Goal: Information Seeking & Learning: Learn about a topic

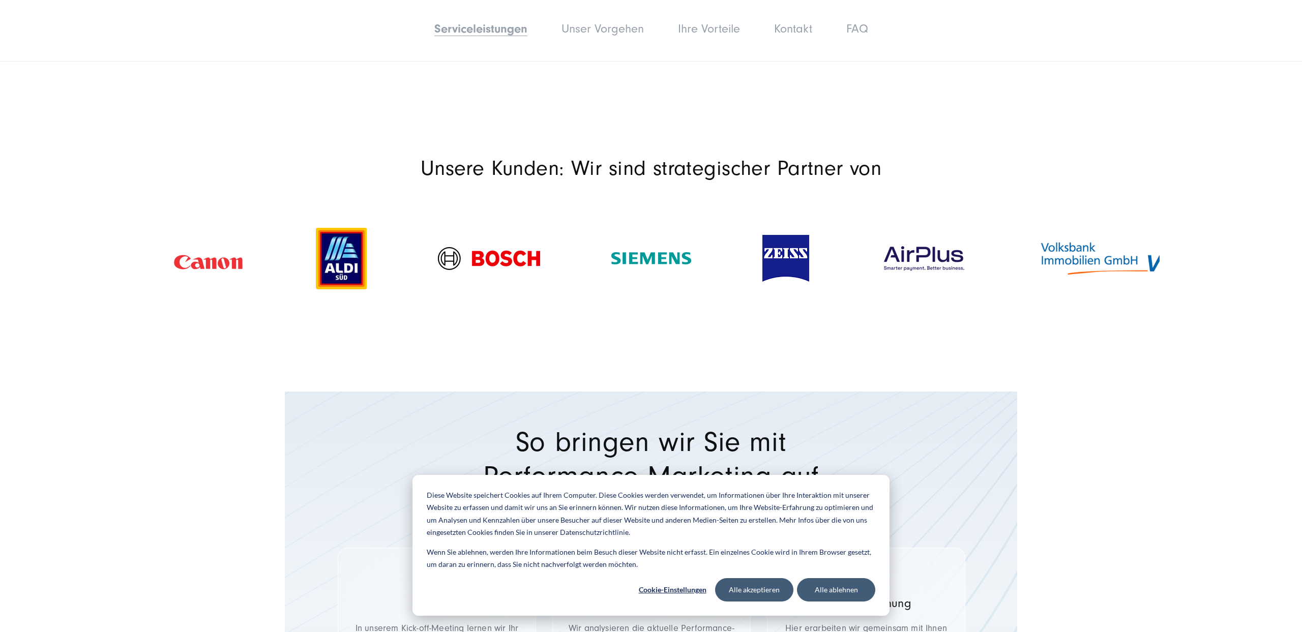
scroll to position [994, 0]
click at [747, 593] on button "Alle akzeptieren" at bounding box center [754, 589] width 78 height 23
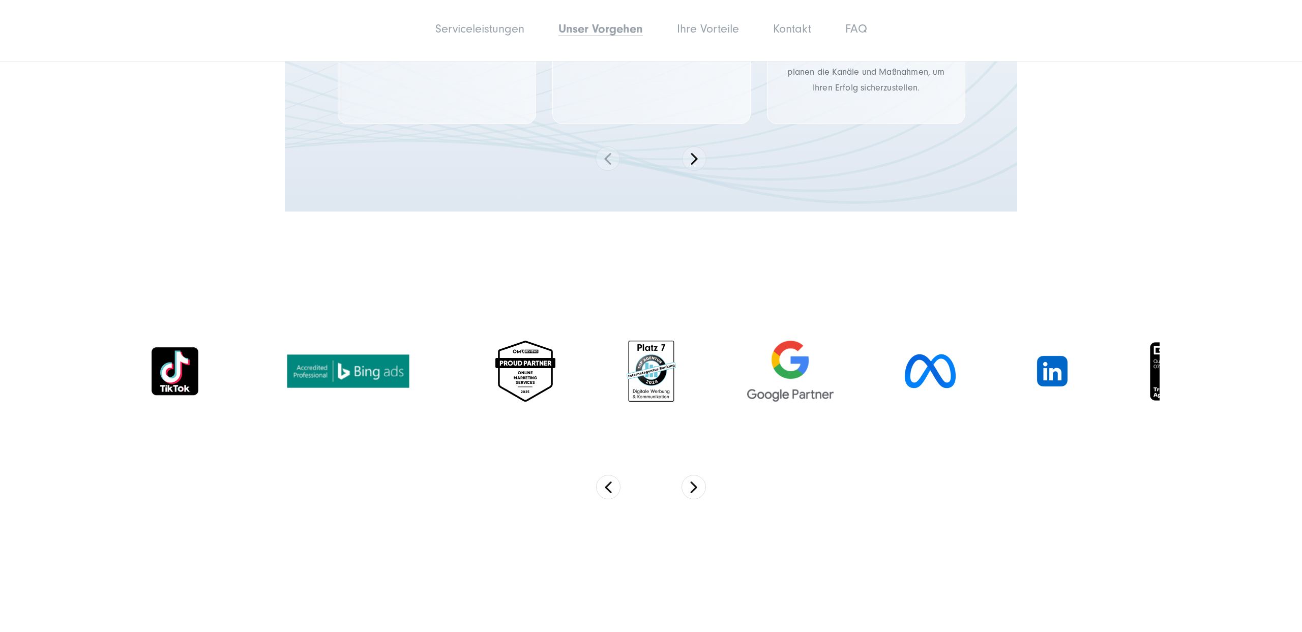
scroll to position [1649, 0]
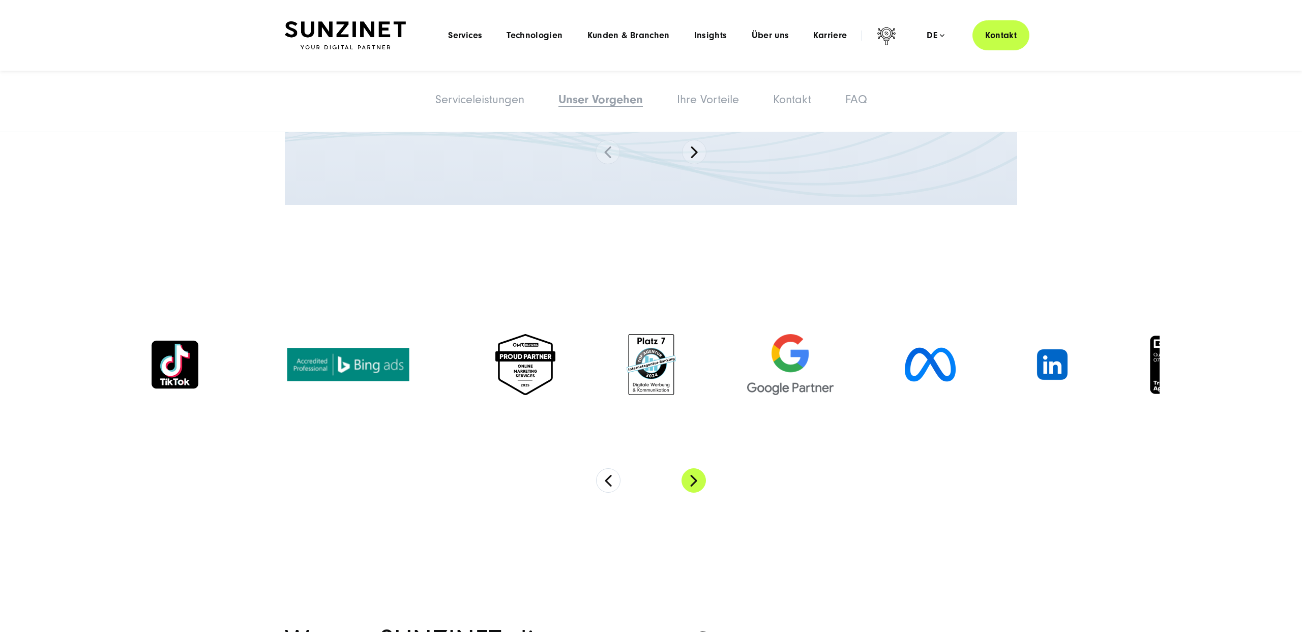
click at [698, 481] on button "Next" at bounding box center [694, 480] width 24 height 24
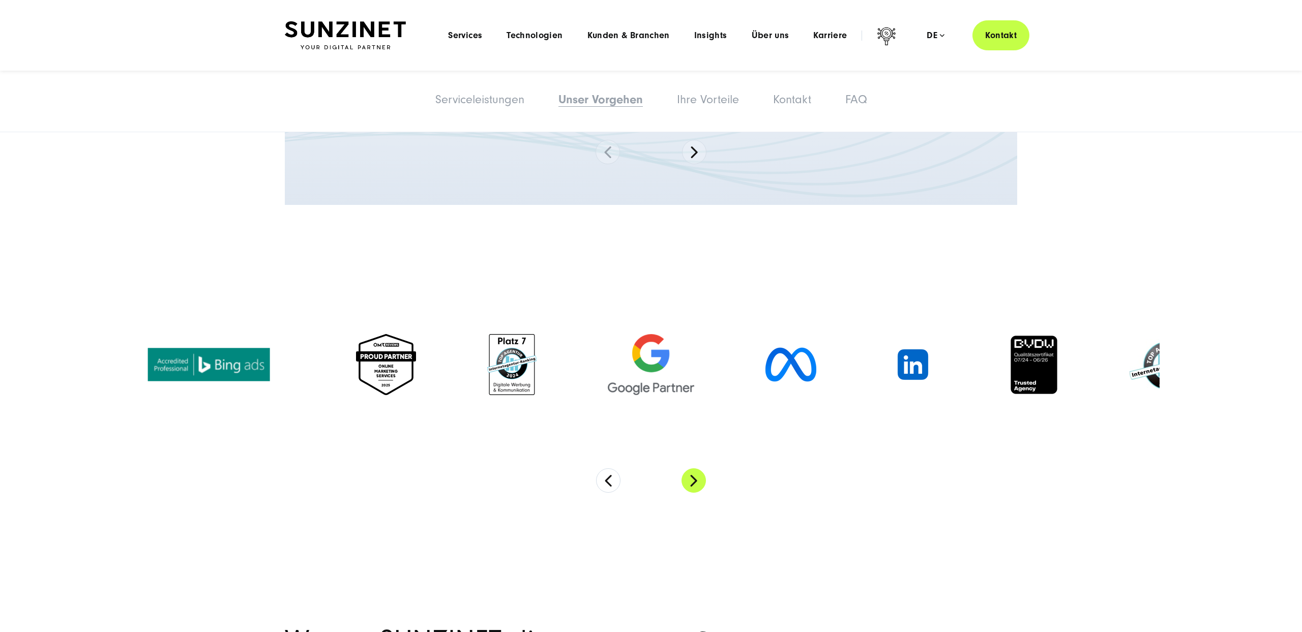
click at [697, 481] on button "Next" at bounding box center [694, 480] width 24 height 24
click at [698, 481] on button "Next" at bounding box center [694, 480] width 24 height 24
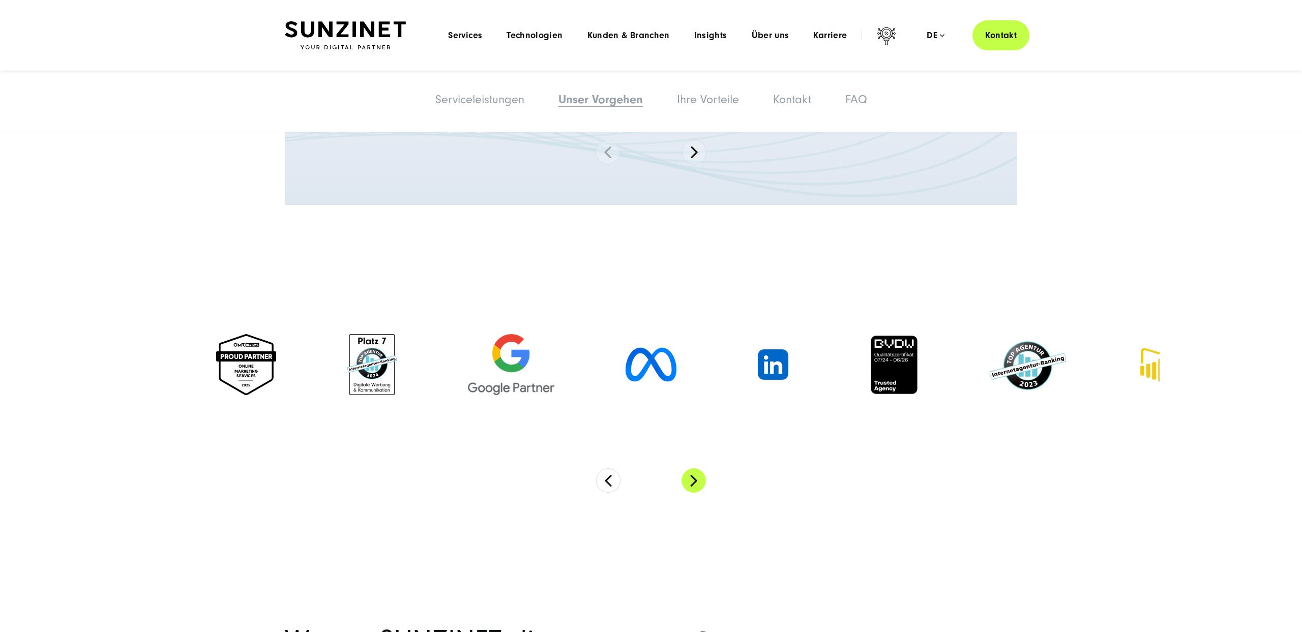
click at [698, 481] on button "Next" at bounding box center [694, 480] width 24 height 24
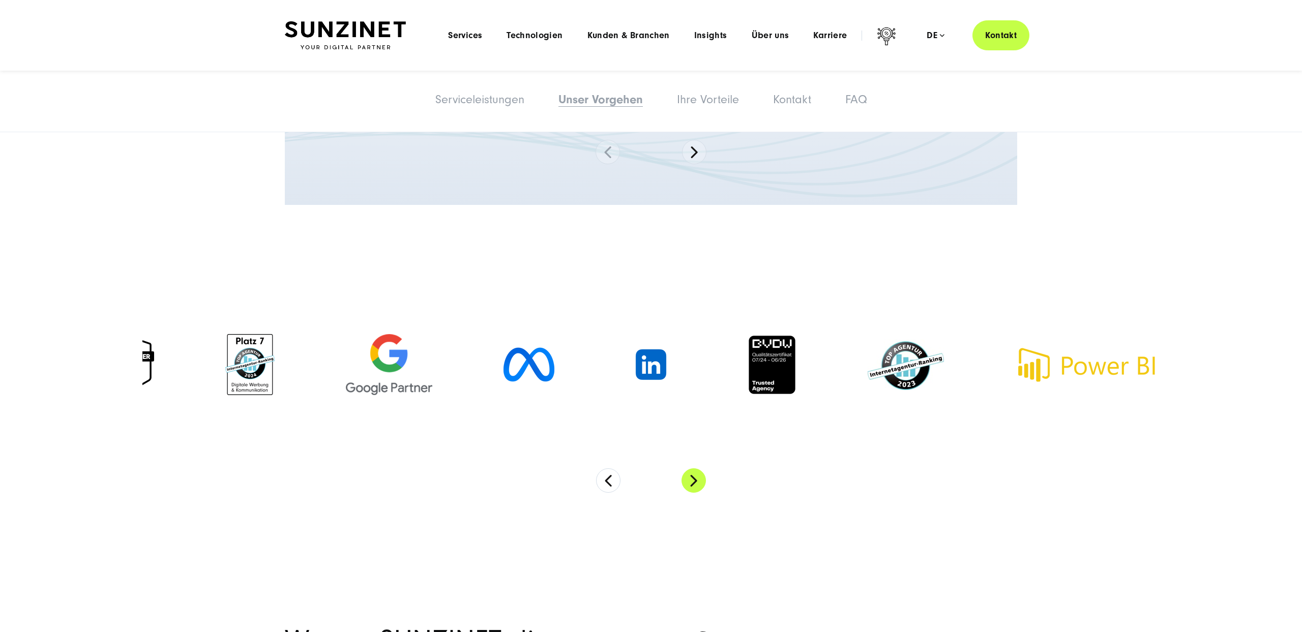
click at [698, 481] on button "Next" at bounding box center [694, 480] width 24 height 24
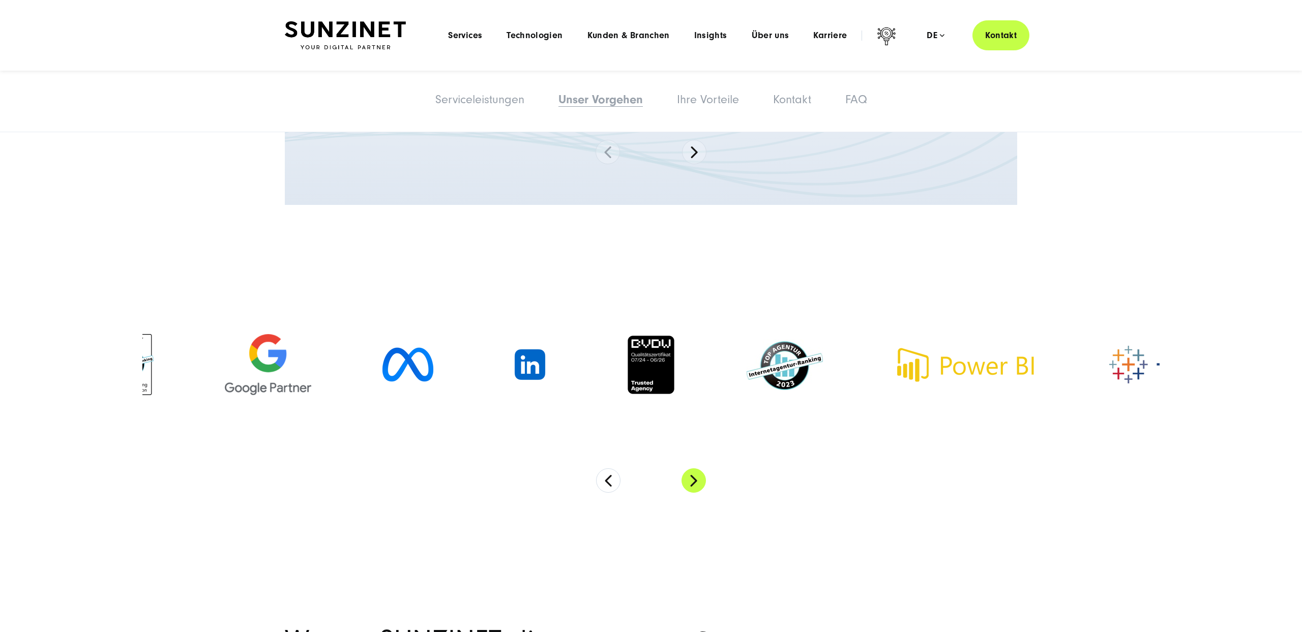
click at [698, 481] on button "Next" at bounding box center [694, 480] width 24 height 24
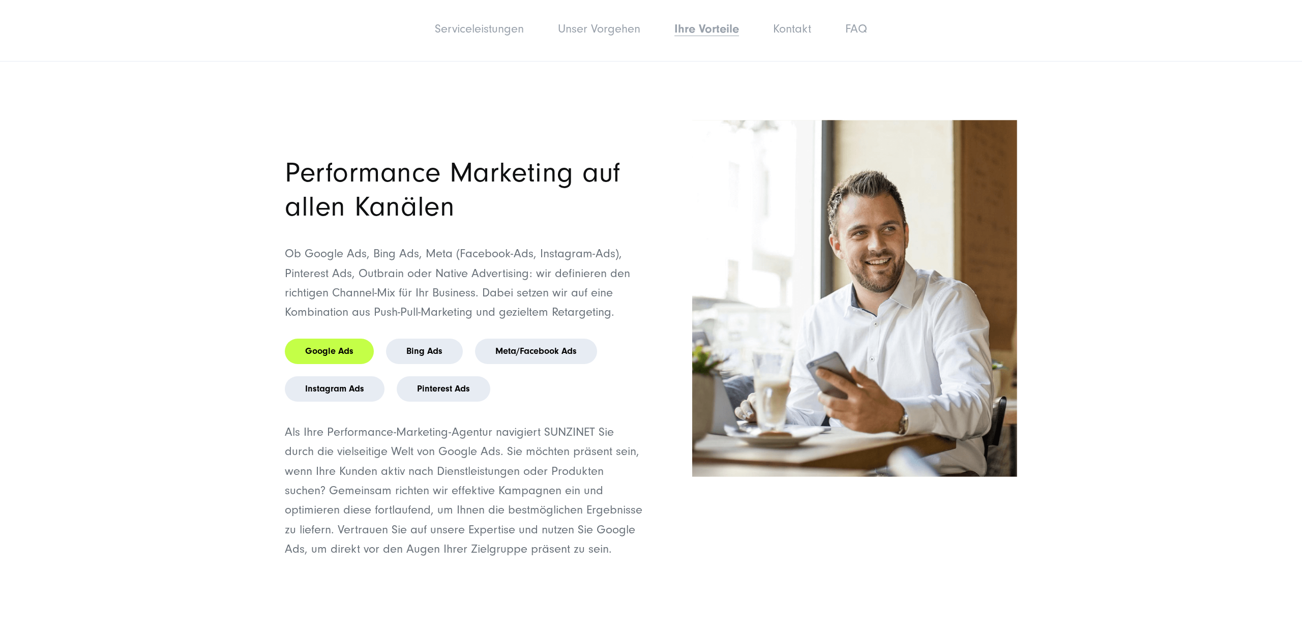
scroll to position [3208, 0]
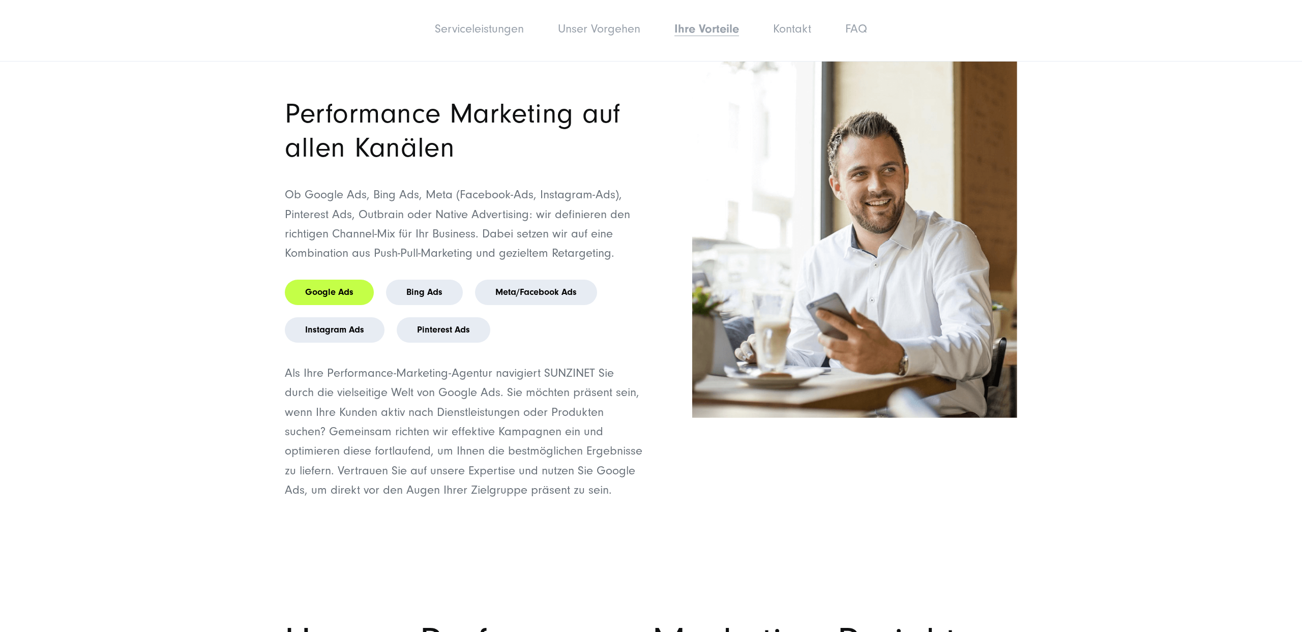
drag, startPoint x: 271, startPoint y: 100, endPoint x: 530, endPoint y: 167, distance: 268.3
click at [529, 166] on div "Performance Marketing auf allen Kanälen Ob Google Ads, Bing Ads, Meta (Facebook…" at bounding box center [650, 280] width 773 height 439
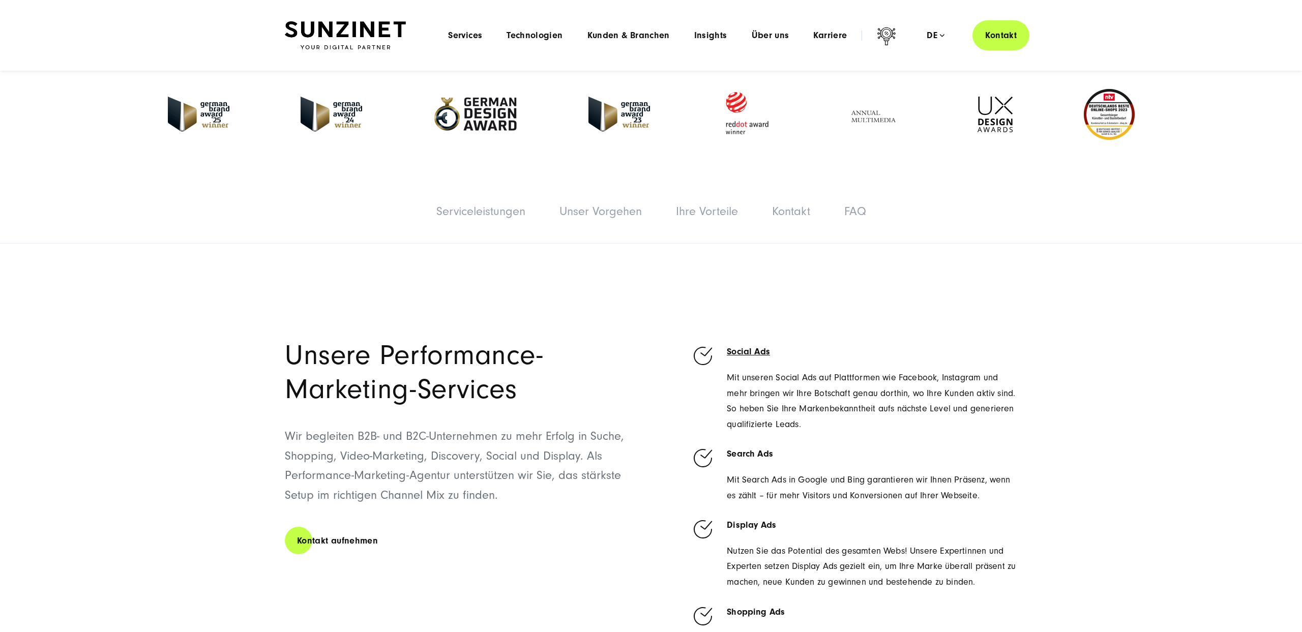
scroll to position [0, 0]
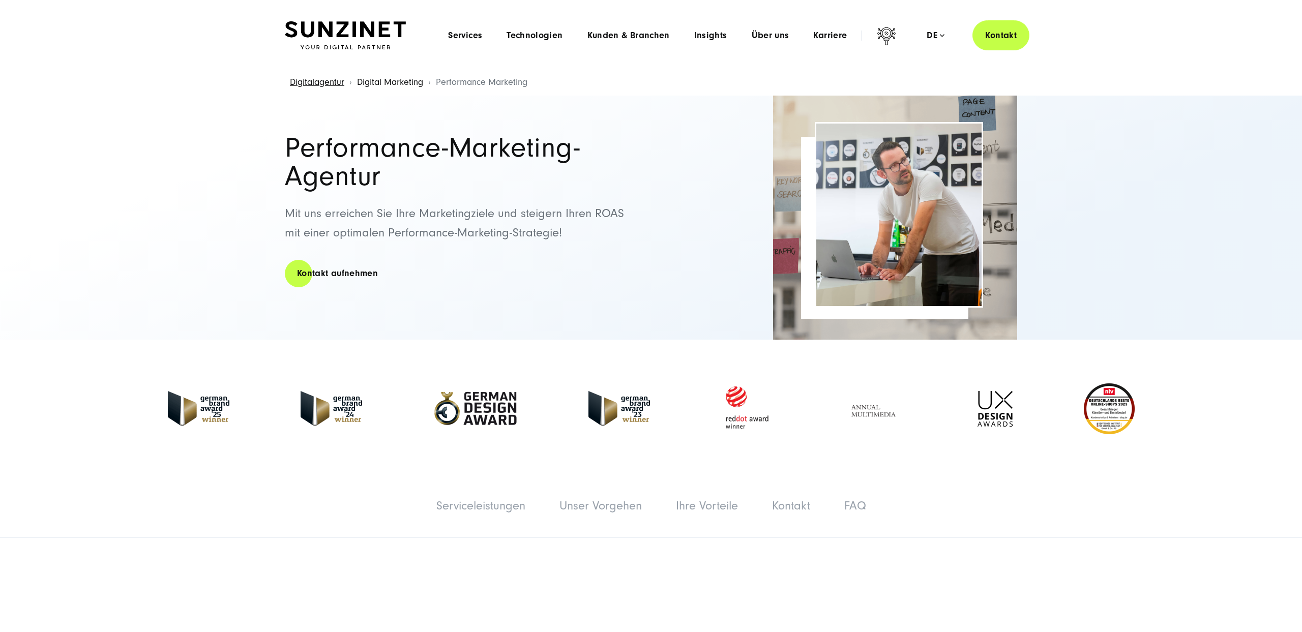
click at [395, 85] on link "Digital Marketing" at bounding box center [390, 82] width 66 height 11
click at [316, 80] on link "Digitalagentur" at bounding box center [317, 82] width 54 height 11
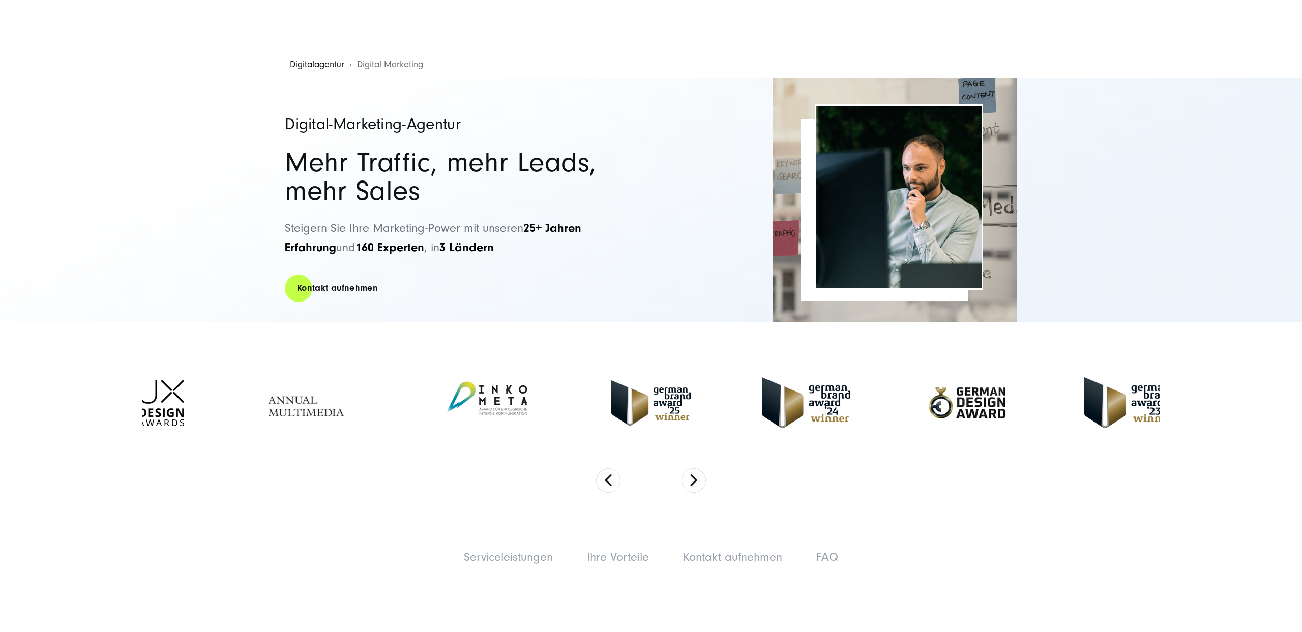
scroll to position [23, 0]
